Goal: Task Accomplishment & Management: Complete application form

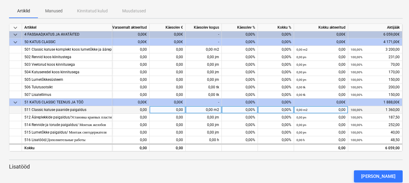
scroll to position [74, 0]
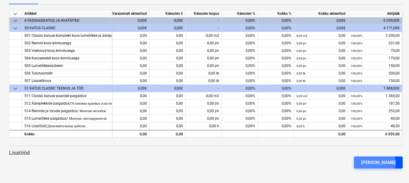
click at [385, 163] on div "[PERSON_NAME]" at bounding box center [378, 162] width 34 height 8
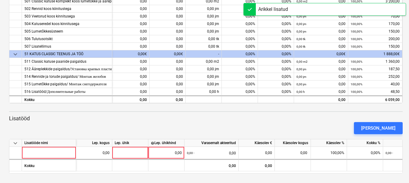
scroll to position [109, 0]
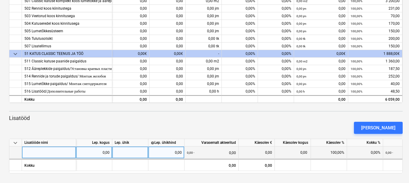
click at [45, 153] on div at bounding box center [49, 152] width 54 height 12
type input "Lisamaterjalid, lisatöö"
click at [92, 152] on div "0,00" at bounding box center [94, 152] width 31 height 12
type input "1152,22"
click at [124, 149] on div at bounding box center [130, 152] width 36 height 12
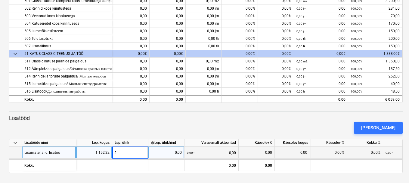
click at [163, 153] on div "0,00" at bounding box center [166, 152] width 31 height 12
type input "1152,22"
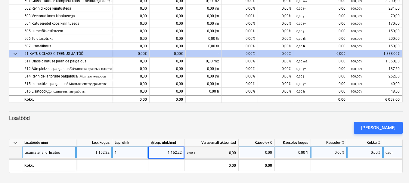
scroll to position [0, 102]
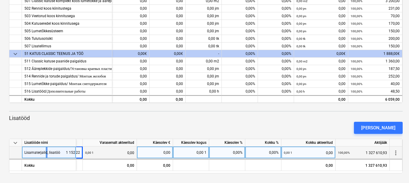
click at [381, 154] on div "100,00% 1 327 610,93" at bounding box center [362, 152] width 49 height 12
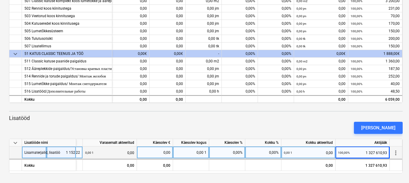
click at [237, 152] on div "0,00%" at bounding box center [227, 152] width 36 height 12
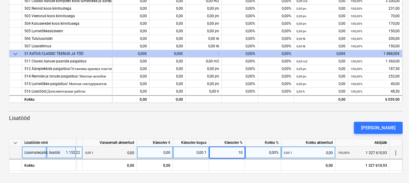
type input "100"
click at [261, 151] on div "0,00%" at bounding box center [263, 152] width 36 height 12
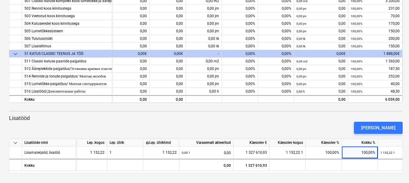
scroll to position [0, 0]
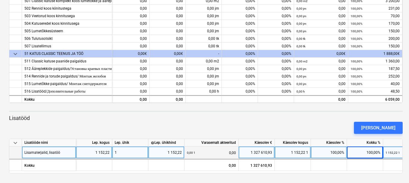
click at [129, 150] on div "1" at bounding box center [130, 152] width 36 height 12
click at [166, 151] on div "1 152,22" at bounding box center [166, 152] width 31 height 12
click at [261, 152] on div "1 327 610,93" at bounding box center [256, 152] width 31 height 12
type input "1152,22"
click at [319, 150] on div "100,00%" at bounding box center [329, 152] width 36 height 12
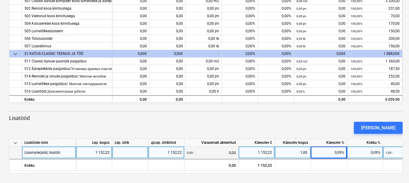
click at [138, 151] on div at bounding box center [130, 152] width 36 height 12
type input "1152,22"
click at [162, 151] on div "1 152,22" at bounding box center [166, 152] width 31 height 12
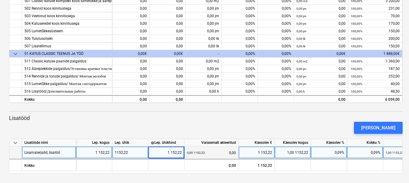
drag, startPoint x: 227, startPoint y: 173, endPoint x: 297, endPoint y: 175, distance: 70.8
click at [297, 175] on div "keyboard_arrow_down Staatus Kinnitatud Ettevõte Lepingu nimi Konteeri kui Kuupä…" at bounding box center [206, 36] width 412 height 291
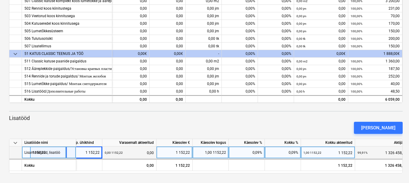
scroll to position [0, 102]
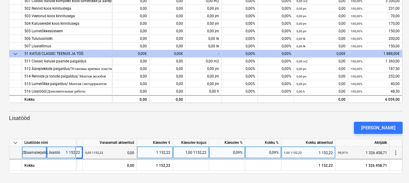
click at [383, 153] on div "99,91% 1 326 458,71" at bounding box center [362, 152] width 49 height 12
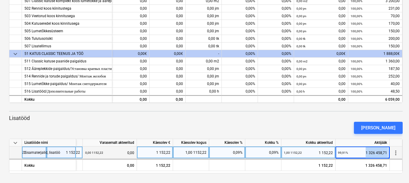
drag, startPoint x: 365, startPoint y: 153, endPoint x: 392, endPoint y: 153, distance: 27.1
click at [0, 0] on div "Lisamaterjalid, lisatöö 1152,22 1 152,22 0,00 1152,22 0,00 1 152,22 1,00 1152,2…" at bounding box center [0, 0] width 0 height 0
click at [269, 149] on div "0,09%" at bounding box center [263, 152] width 36 height 12
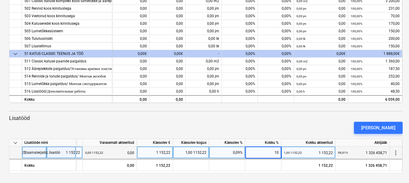
type input "100"
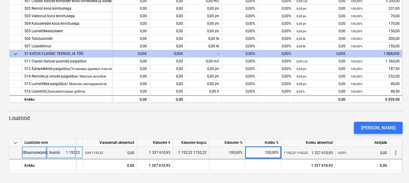
click at [306, 151] on div "1 152,22 1152,22 1 327 610,93" at bounding box center [308, 152] width 49 height 12
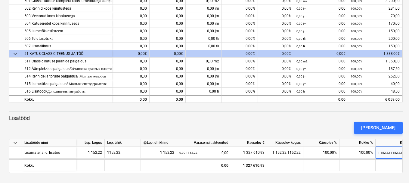
scroll to position [0, 0]
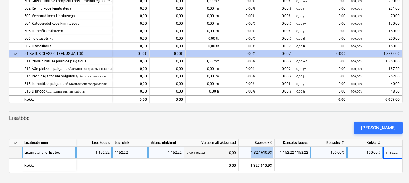
drag, startPoint x: 247, startPoint y: 153, endPoint x: 277, endPoint y: 153, distance: 30.1
click at [0, 0] on div "Lisamaterjalid, lisatöö 1 152,22 1152,22 1 152,22 0,00 1152,22 0,00 1 327 610,9…" at bounding box center [0, 0] width 0 height 0
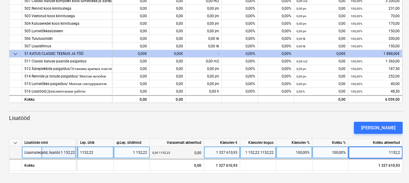
type input "1152,22"
click at [290, 153] on div "100,00%" at bounding box center [294, 152] width 36 height 12
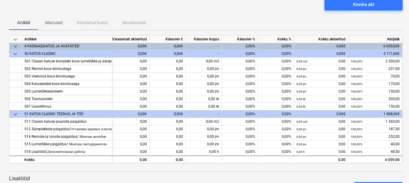
scroll to position [49, 0]
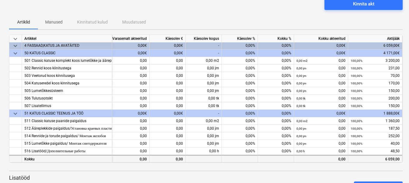
drag, startPoint x: 251, startPoint y: 160, endPoint x: 209, endPoint y: 155, distance: 42.4
click at [0, 0] on div "Kokku 6 059,00 0,00 0,00 0,00 6 059,00" at bounding box center [0, 0] width 0 height 0
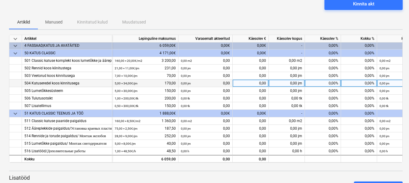
scroll to position [0, 0]
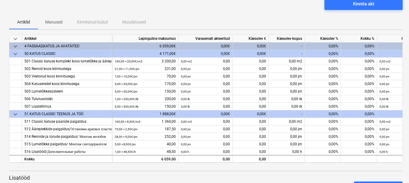
click at [251, 47] on div "0,00€" at bounding box center [251, 46] width 36 height 8
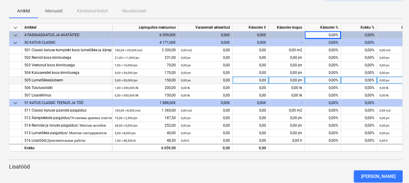
scroll to position [30, 0]
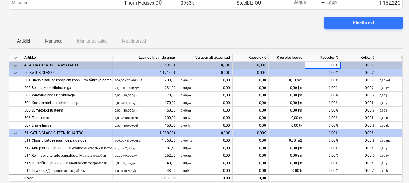
click at [158, 72] on div "4 171,00€" at bounding box center [145, 73] width 66 height 8
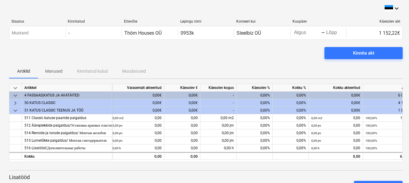
scroll to position [0, 83]
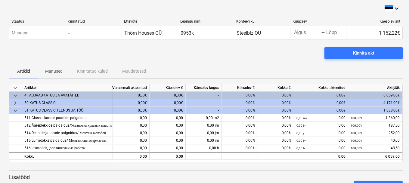
click at [238, 94] on div "0,00%" at bounding box center [240, 96] width 36 height 8
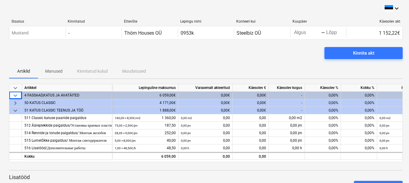
click at [15, 94] on span "keyboard_arrow_down" at bounding box center [15, 95] width 7 height 7
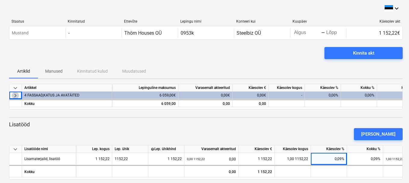
click at [14, 94] on span "keyboard_arrow_right" at bounding box center [15, 95] width 7 height 7
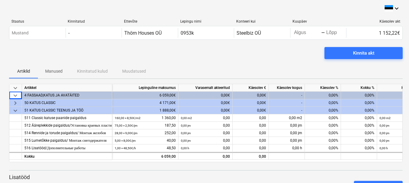
click at [16, 103] on span "keyboard_arrow_right" at bounding box center [15, 102] width 7 height 7
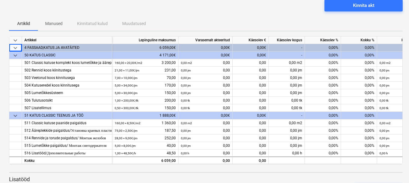
scroll to position [48, 0]
click at [140, 54] on div "4 171,00€" at bounding box center [145, 55] width 66 height 8
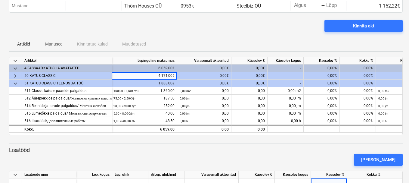
scroll to position [0, 0]
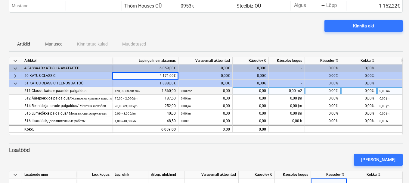
click at [202, 90] on div "0,00 m2 0,00" at bounding box center [205, 91] width 49 height 8
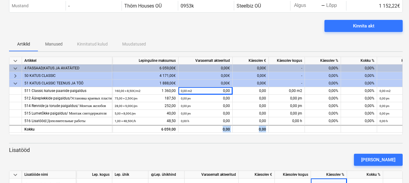
drag, startPoint x: 208, startPoint y: 132, endPoint x: 247, endPoint y: 138, distance: 39.2
click at [247, 138] on div "keyboard_arrow_down Artikkel Lepinguline maksumus Varasemalt akteeritud Käesole…" at bounding box center [206, 131] width 394 height 148
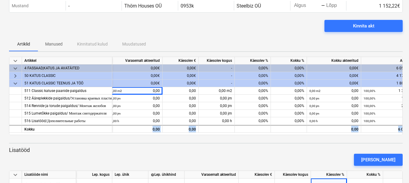
scroll to position [0, 83]
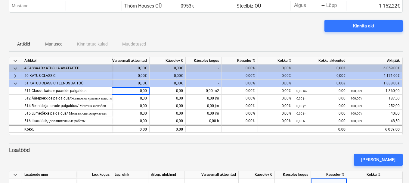
click at [310, 66] on div "0,00€" at bounding box center [321, 68] width 54 height 8
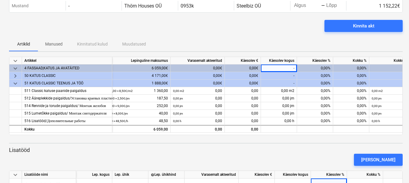
scroll to position [0, 7]
click at [208, 74] on div "0,00€" at bounding box center [198, 76] width 54 height 8
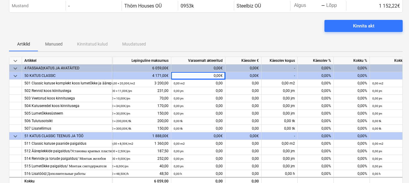
scroll to position [0, 0]
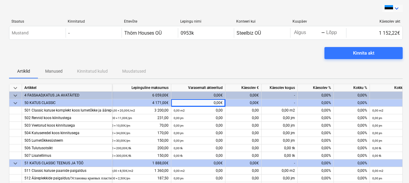
click at [397, 9] on icon "keyboard_arrow_down" at bounding box center [396, 8] width 7 height 7
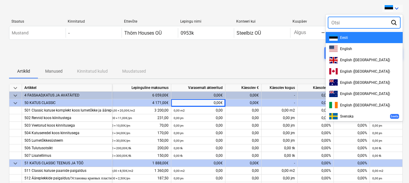
click at [300, 57] on div at bounding box center [204, 91] width 409 height 183
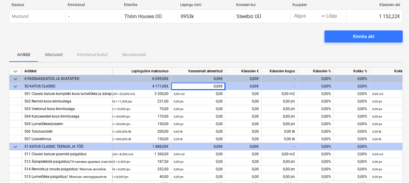
scroll to position [30, 0]
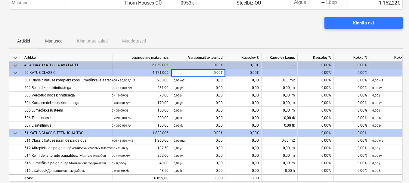
click at [53, 42] on p "Manused" at bounding box center [53, 41] width 17 height 6
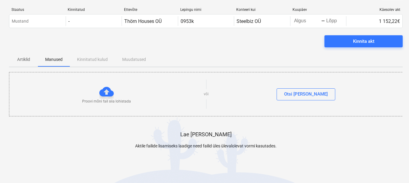
scroll to position [12, 0]
click at [23, 58] on p "Artiklid" at bounding box center [23, 59] width 14 height 6
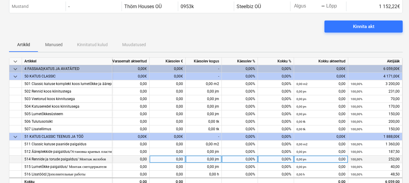
scroll to position [20, 0]
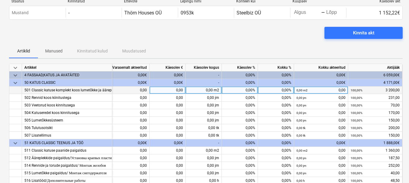
click at [375, 91] on div "100,00% 3 200,00" at bounding box center [375, 90] width 49 height 8
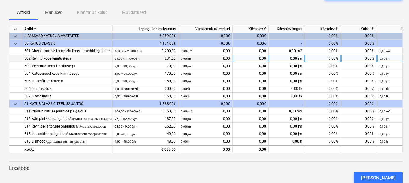
scroll to position [0, 0]
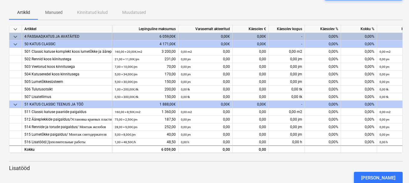
click at [149, 35] on div "6 059,00€" at bounding box center [145, 37] width 66 height 8
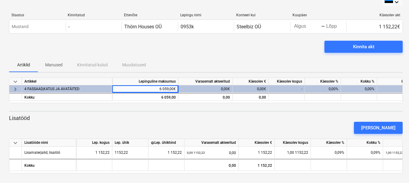
click at [14, 87] on span "keyboard_arrow_right" at bounding box center [15, 88] width 7 height 7
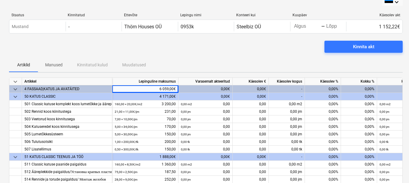
click at [193, 89] on div "0,00€" at bounding box center [206, 89] width 54 height 8
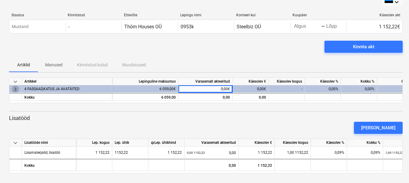
click at [15, 89] on span "keyboard_arrow_right" at bounding box center [15, 88] width 7 height 7
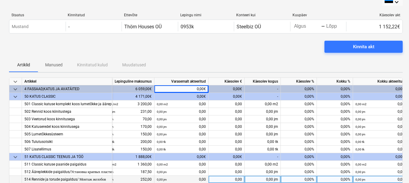
scroll to position [3, 24]
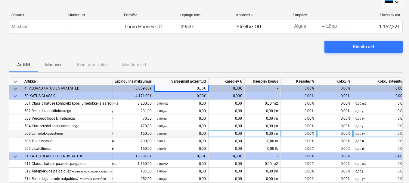
click at [189, 130] on div "0,00 jm 0,00" at bounding box center [181, 134] width 49 height 8
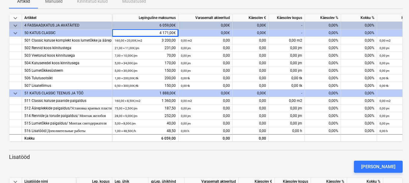
scroll to position [61, 0]
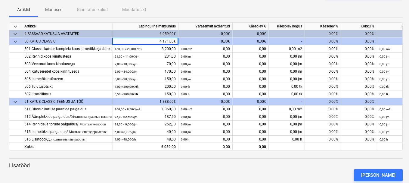
click at [286, 34] on div "-" at bounding box center [287, 34] width 36 height 8
click at [291, 42] on div "-" at bounding box center [287, 42] width 36 height 8
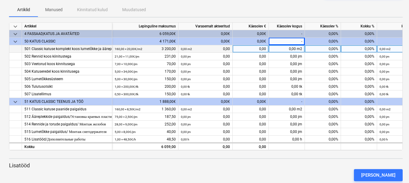
click at [142, 50] on div "160,00 × 20,00€ / m2 3 200,00" at bounding box center [145, 49] width 61 height 8
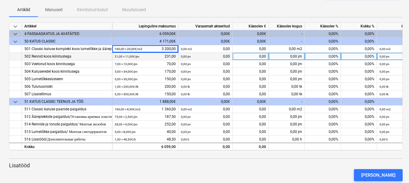
click at [142, 57] on div "21,00 × 11,00€ / jm 231,00" at bounding box center [145, 57] width 61 height 8
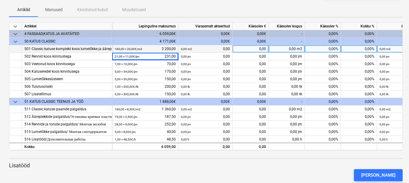
click at [277, 46] on div "0,00 m2" at bounding box center [287, 49] width 36 height 8
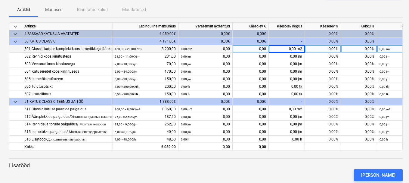
click at [210, 49] on div "0,00 m2 0,00" at bounding box center [205, 49] width 49 height 8
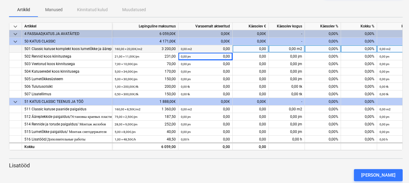
click at [250, 49] on div "0,00" at bounding box center [251, 49] width 36 height 8
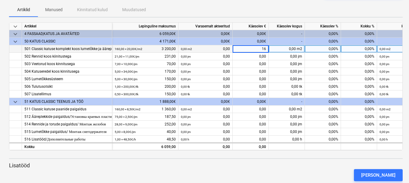
type input "160"
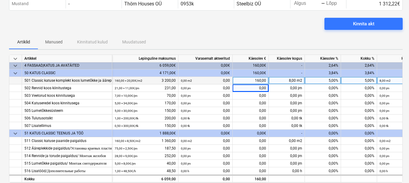
scroll to position [43, 0]
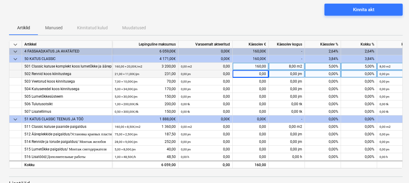
click at [253, 71] on div "0,00" at bounding box center [251, 74] width 36 height 8
click at [284, 64] on div "8,00 m2" at bounding box center [287, 67] width 36 height 8
type input "160"
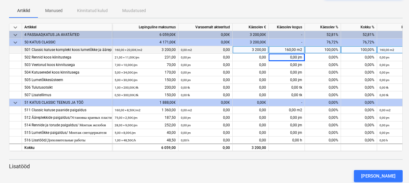
scroll to position [60, 0]
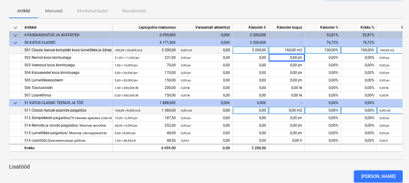
click at [283, 109] on div "0,00 m2" at bounding box center [287, 111] width 36 height 8
type input "160"
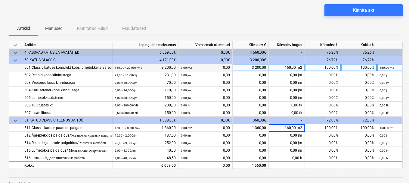
scroll to position [51, 0]
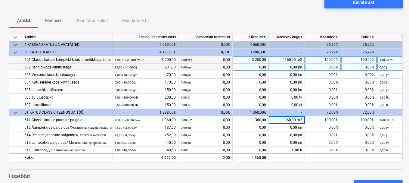
click at [288, 68] on div "0,00 jm" at bounding box center [287, 68] width 36 height 8
type input "21"
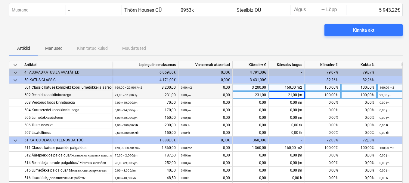
scroll to position [60, 0]
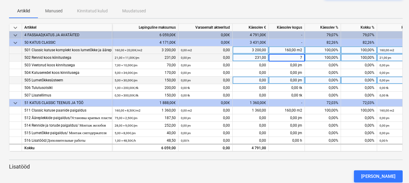
click at [280, 84] on div "0,00 jm" at bounding box center [287, 80] width 36 height 8
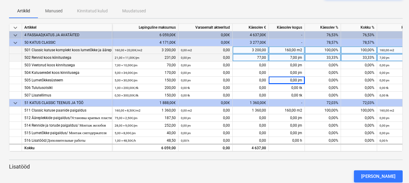
click at [276, 57] on div "7,00 jm" at bounding box center [287, 58] width 36 height 8
type input "21"
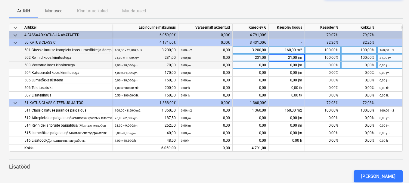
click at [290, 66] on div "0,00 jm" at bounding box center [287, 65] width 36 height 8
type input "7"
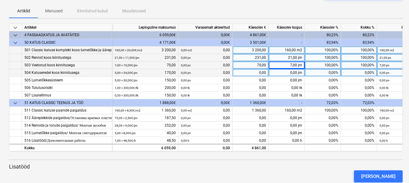
click at [287, 73] on div "0,00 jm" at bounding box center [287, 73] width 36 height 8
type input "5"
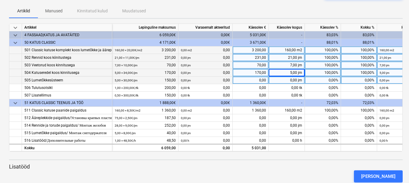
click at [286, 79] on div "0,00 jm" at bounding box center [287, 80] width 36 height 8
type input "5"
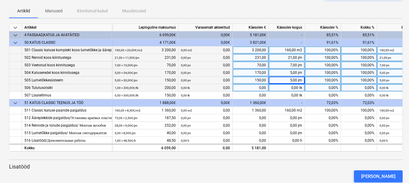
click at [287, 88] on div "0,00 tk" at bounding box center [287, 88] width 36 height 8
type input "1"
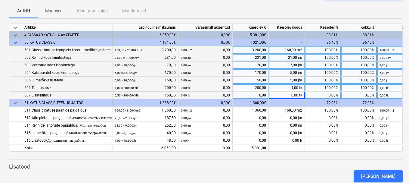
click at [287, 96] on div "0,00 tk" at bounding box center [287, 96] width 36 height 8
type input "0,5"
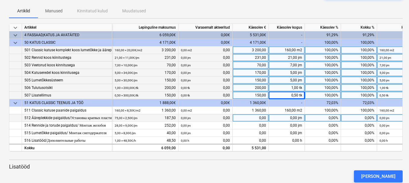
click at [288, 118] on div "0,00 jm" at bounding box center [287, 118] width 36 height 8
type input "75"
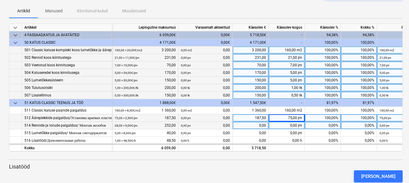
click at [287, 126] on div "0,00 jm" at bounding box center [287, 126] width 36 height 8
type input "28"
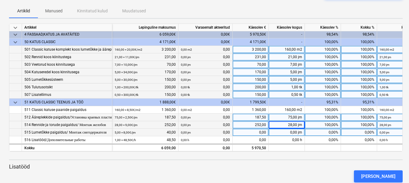
click at [275, 130] on div "0,00 jm" at bounding box center [287, 133] width 36 height 8
type input "5"
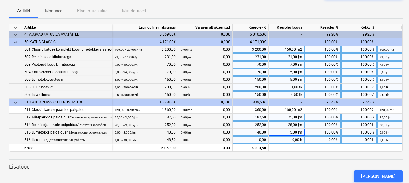
click at [283, 139] on div "0,00 h" at bounding box center [287, 140] width 36 height 8
type input "1"
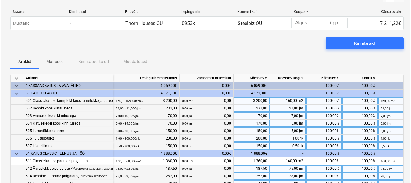
scroll to position [0, 0]
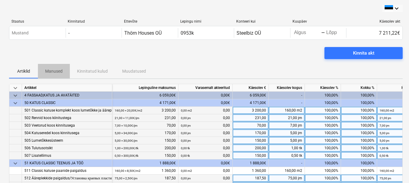
click at [52, 70] on p "Manused" at bounding box center [53, 71] width 17 height 6
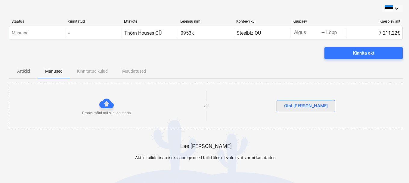
click at [303, 107] on div "Otsi [PERSON_NAME]" at bounding box center [306, 106] width 44 height 8
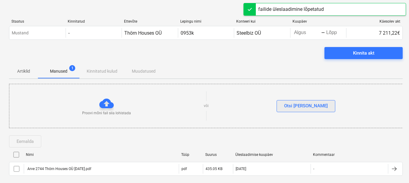
click at [303, 104] on div "Otsi [PERSON_NAME]" at bounding box center [306, 106] width 44 height 8
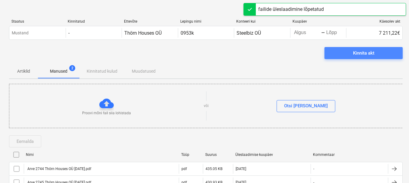
click at [373, 54] on div "Kinnita akt" at bounding box center [363, 53] width 21 height 8
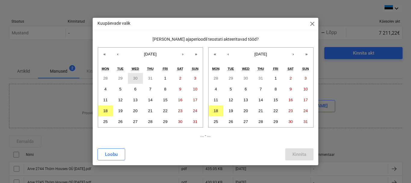
click at [135, 77] on abbr "30" at bounding box center [135, 78] width 5 height 5
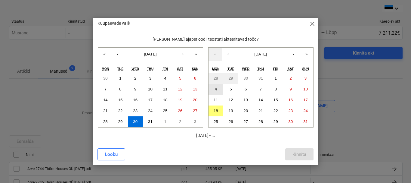
click at [215, 88] on abbr "4" at bounding box center [216, 89] width 2 height 5
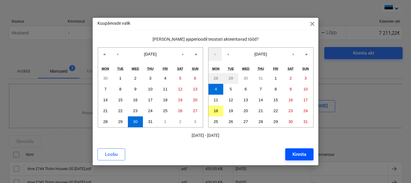
click at [303, 155] on div "Kinnita" at bounding box center [300, 154] width 14 height 8
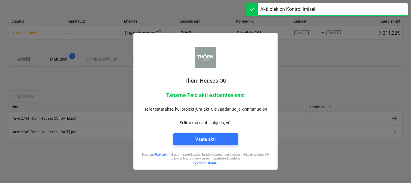
click at [360, 63] on div at bounding box center [205, 91] width 411 height 183
